Goal: Find specific page/section: Find specific page/section

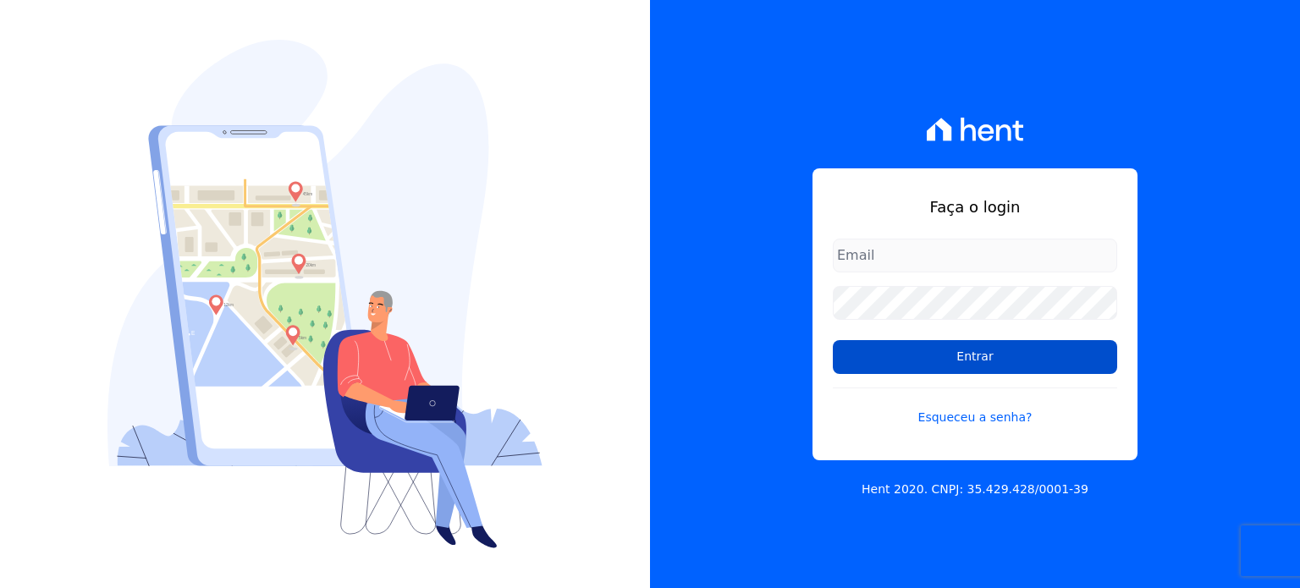
type input "[EMAIL_ADDRESS][DOMAIN_NAME]"
click at [932, 358] on input "Entrar" at bounding box center [975, 357] width 284 height 34
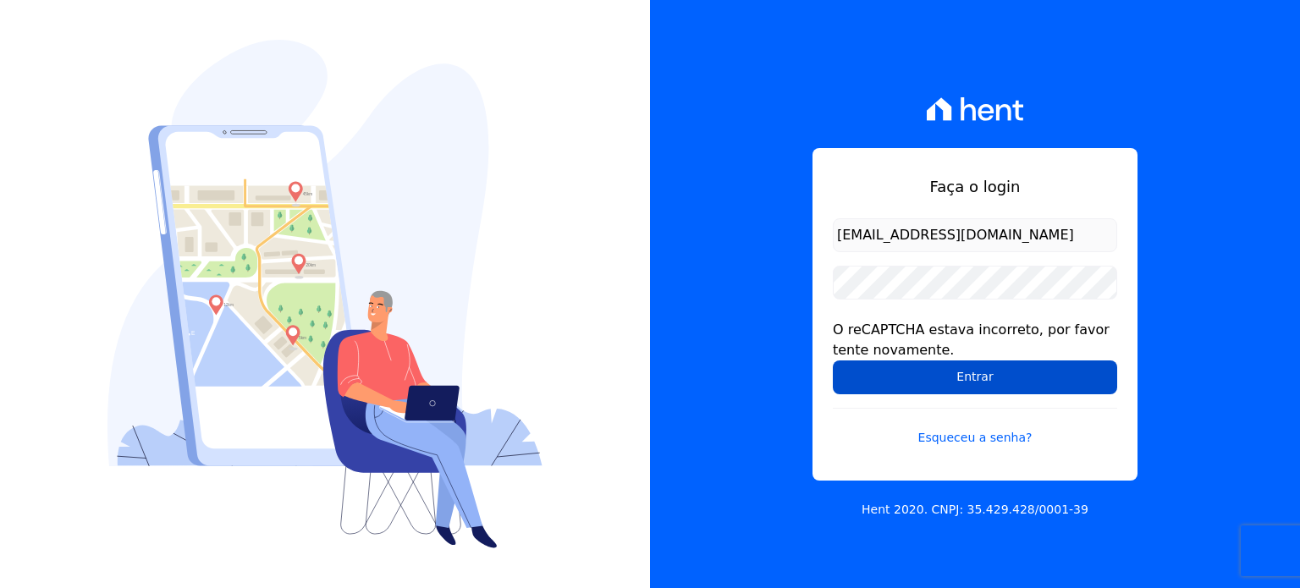
click at [933, 375] on input "Entrar" at bounding box center [975, 378] width 284 height 34
click at [1015, 383] on input "Entrar" at bounding box center [975, 378] width 284 height 34
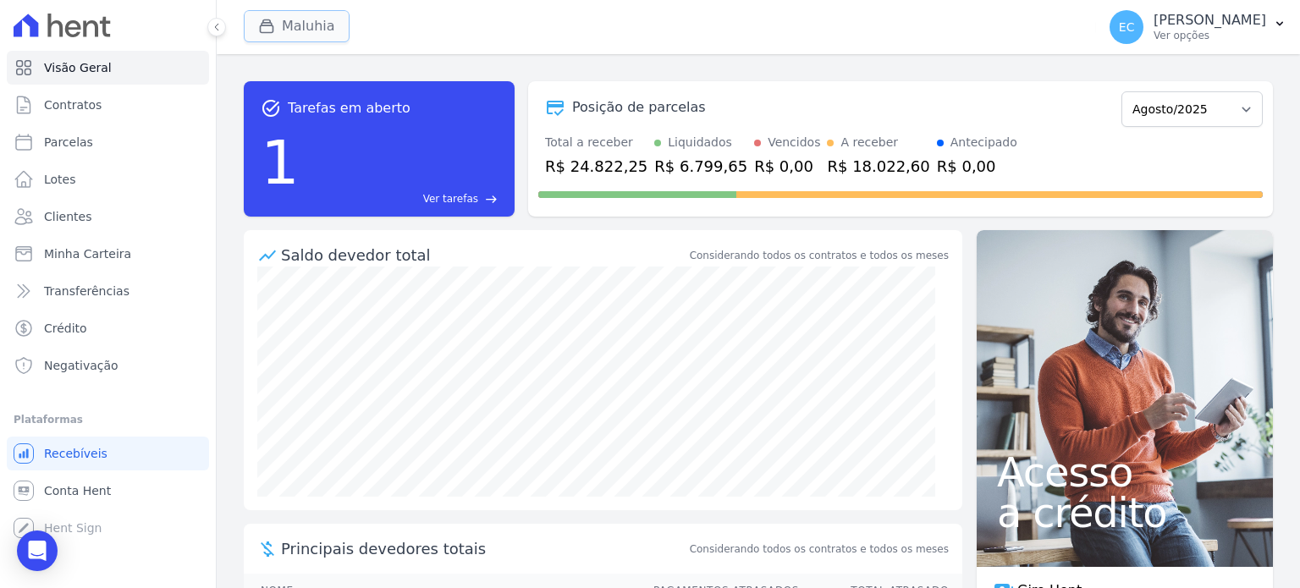
click at [273, 16] on button "Maluhia" at bounding box center [297, 26] width 106 height 32
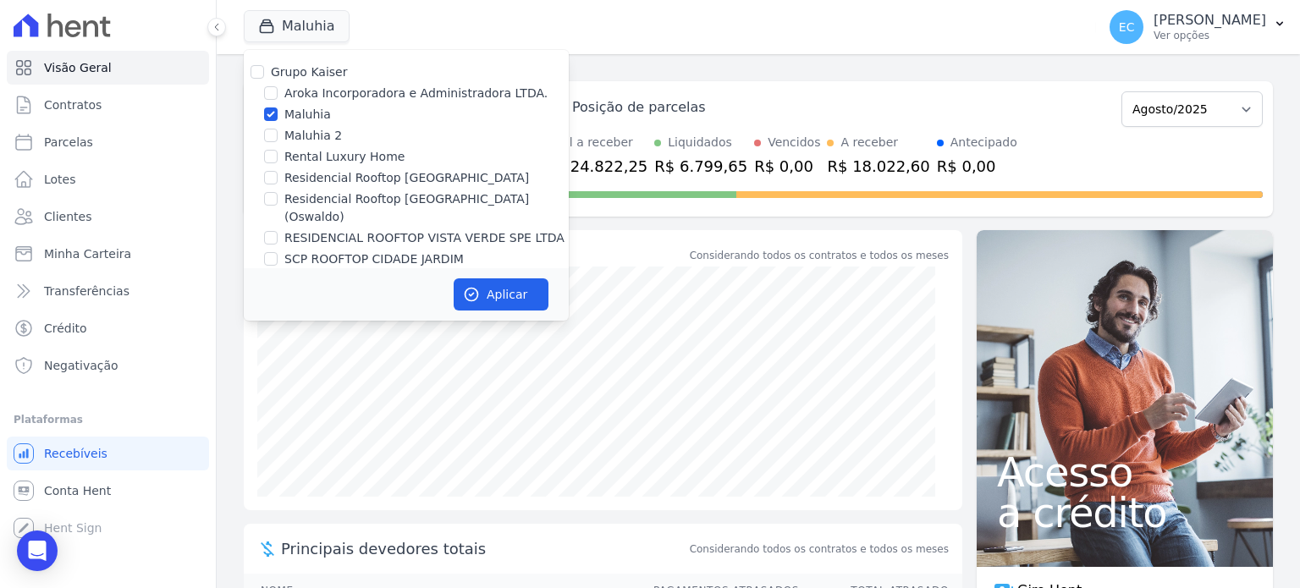
click at [298, 112] on label "Maluhia" at bounding box center [307, 115] width 47 height 18
click at [278, 112] on input "Maluhia" at bounding box center [271, 114] width 14 height 14
checkbox input "false"
click at [355, 155] on label "Rental Luxury Home" at bounding box center [344, 157] width 120 height 18
click at [278, 155] on input "Rental Luxury Home" at bounding box center [271, 157] width 14 height 14
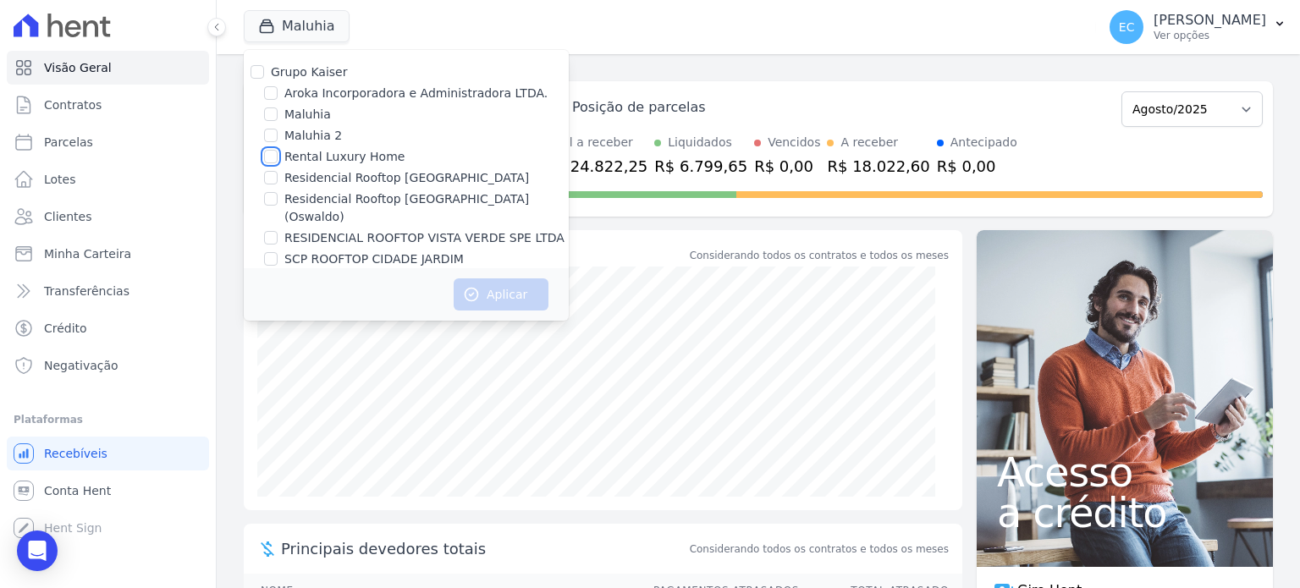
checkbox input "true"
click at [542, 294] on button "Aplicar" at bounding box center [501, 294] width 95 height 32
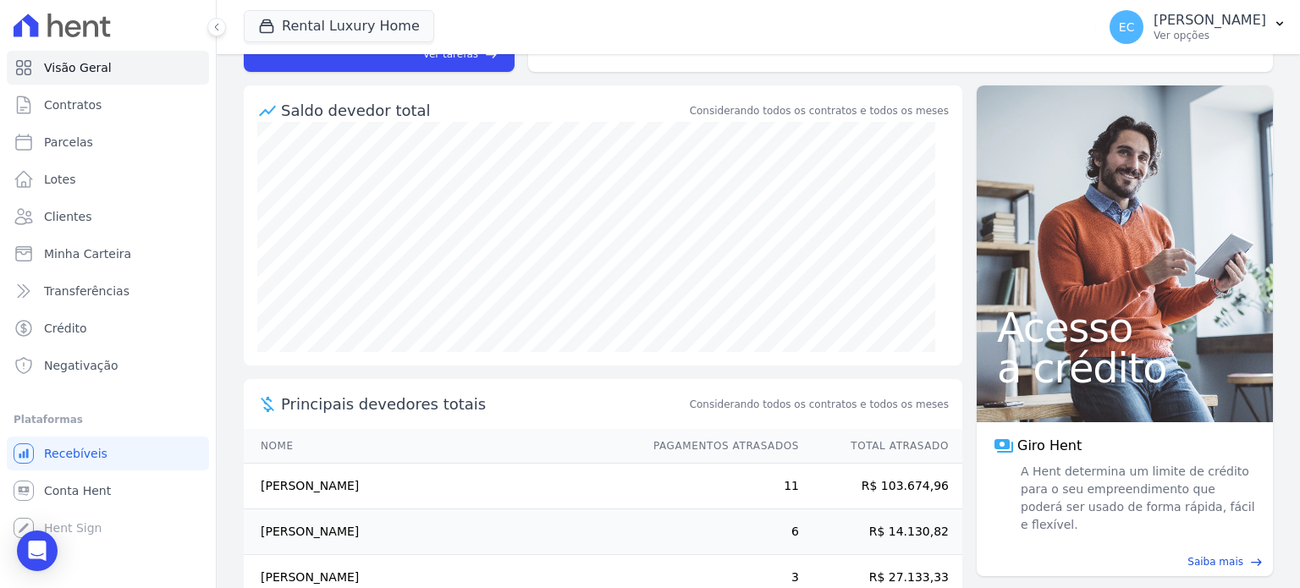
scroll to position [20, 0]
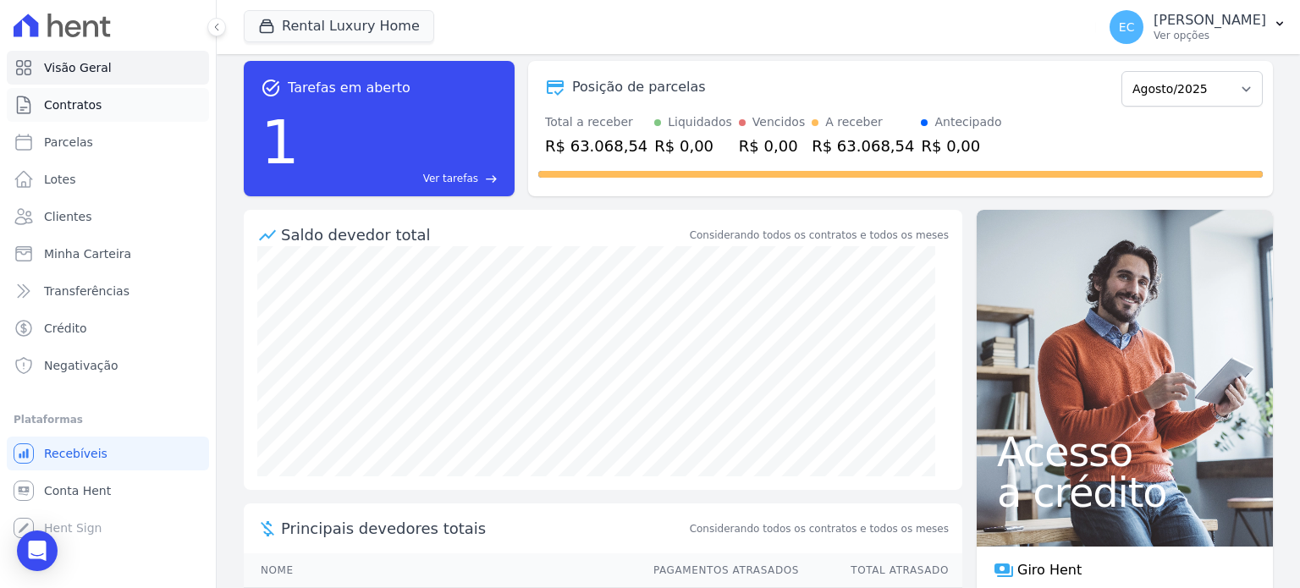
click at [159, 91] on link "Contratos" at bounding box center [108, 105] width 202 height 34
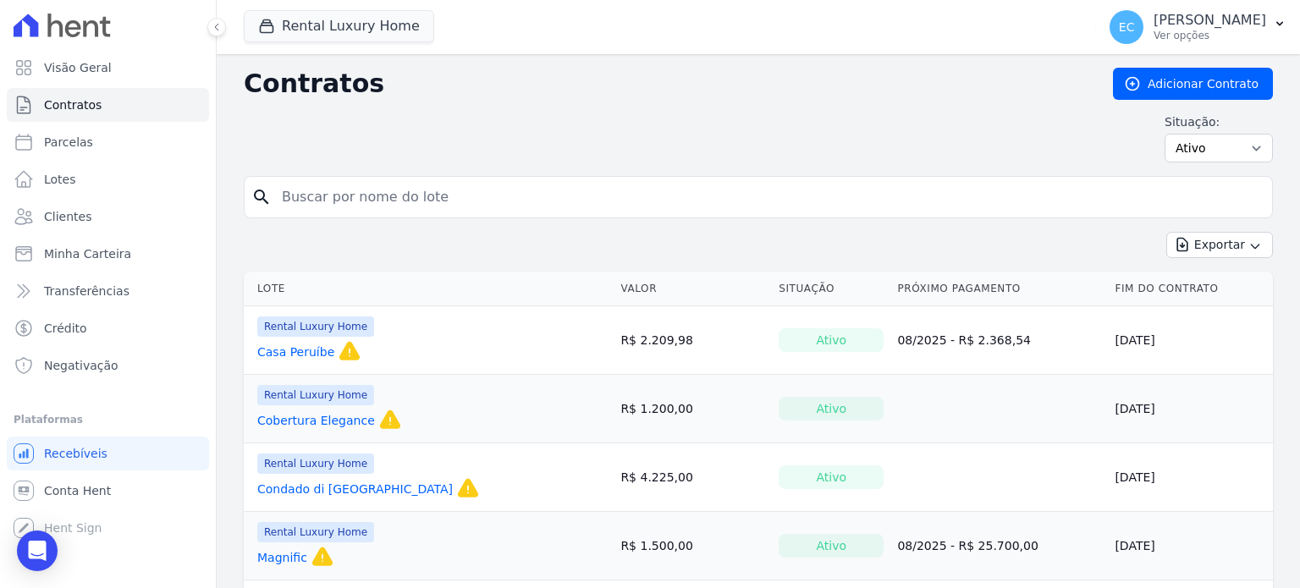
click at [155, 140] on link "Parcelas" at bounding box center [108, 142] width 202 height 34
select select
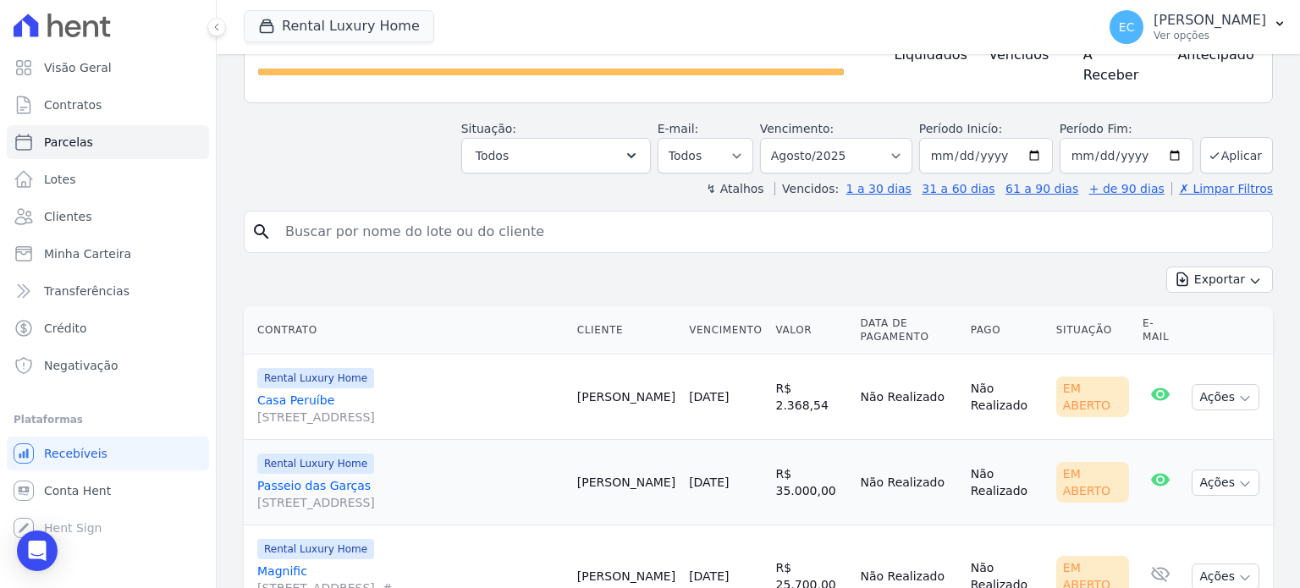
scroll to position [251, 0]
